Goal: Information Seeking & Learning: Learn about a topic

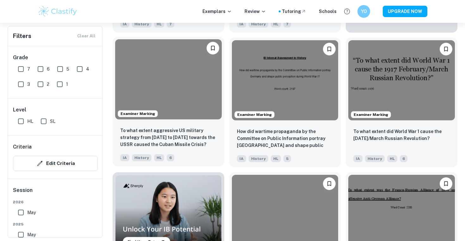
scroll to position [325, 0]
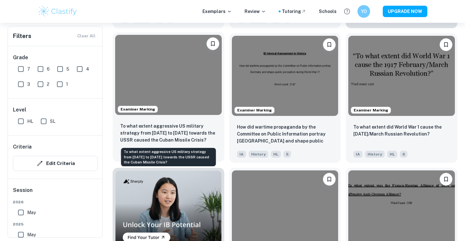
click at [165, 132] on p "To what extent aggressive US military strategy from [DATE] to [DATE] towards th…" at bounding box center [168, 132] width 96 height 21
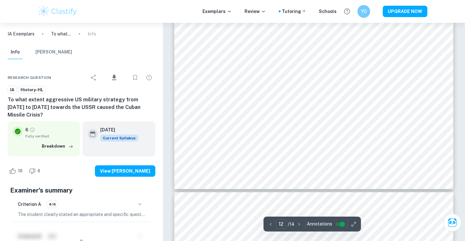
scroll to position [4738, 0]
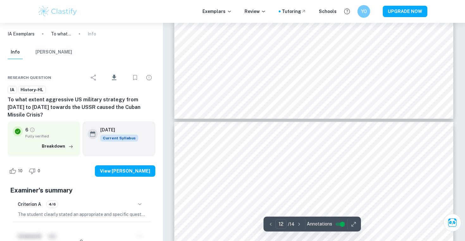
type input "11"
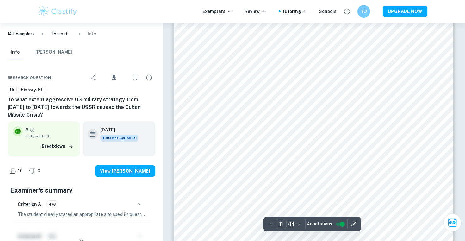
scroll to position [4223, 0]
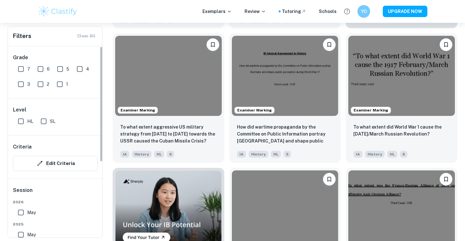
scroll to position [407, 0]
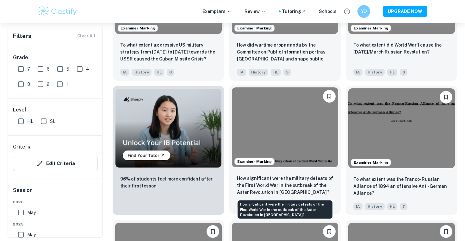
click at [315, 184] on p "How significant were the military defeats of the First World War in the outbrea…" at bounding box center [285, 185] width 96 height 21
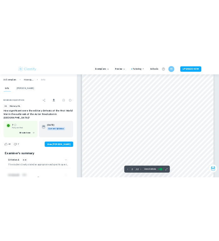
scroll to position [379, 0]
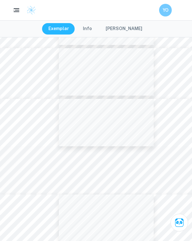
type input "2"
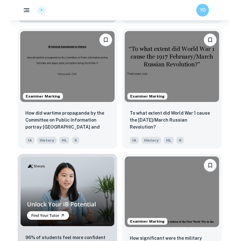
scroll to position [492, 0]
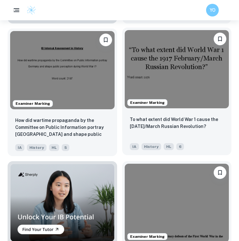
click at [173, 112] on div "To what extent did World War 1 cause the [DATE]/March Russian Revolution? IA Hi…" at bounding box center [176, 133] width 109 height 44
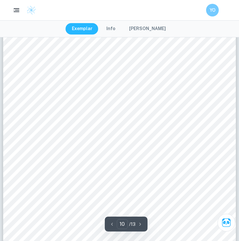
scroll to position [3203, 0]
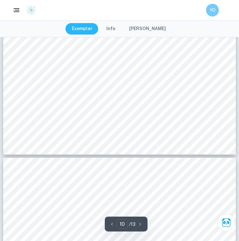
type input "9"
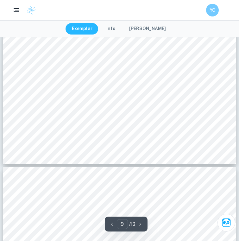
scroll to position [2979, 0]
